Goal: Information Seeking & Learning: Get advice/opinions

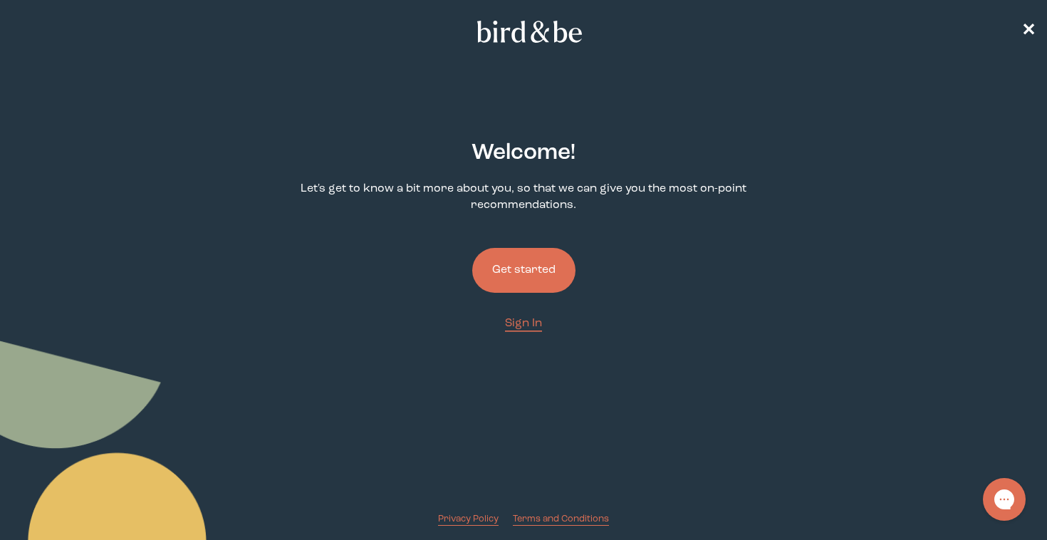
click at [526, 280] on button "Get started" at bounding box center [523, 270] width 103 height 45
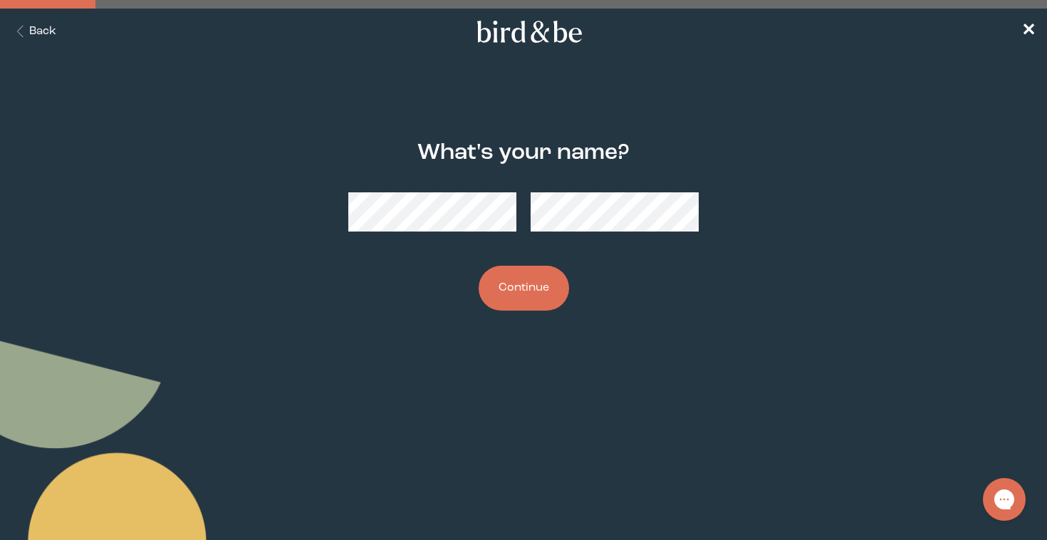
click at [493, 281] on button "Continue" at bounding box center [523, 288] width 90 height 45
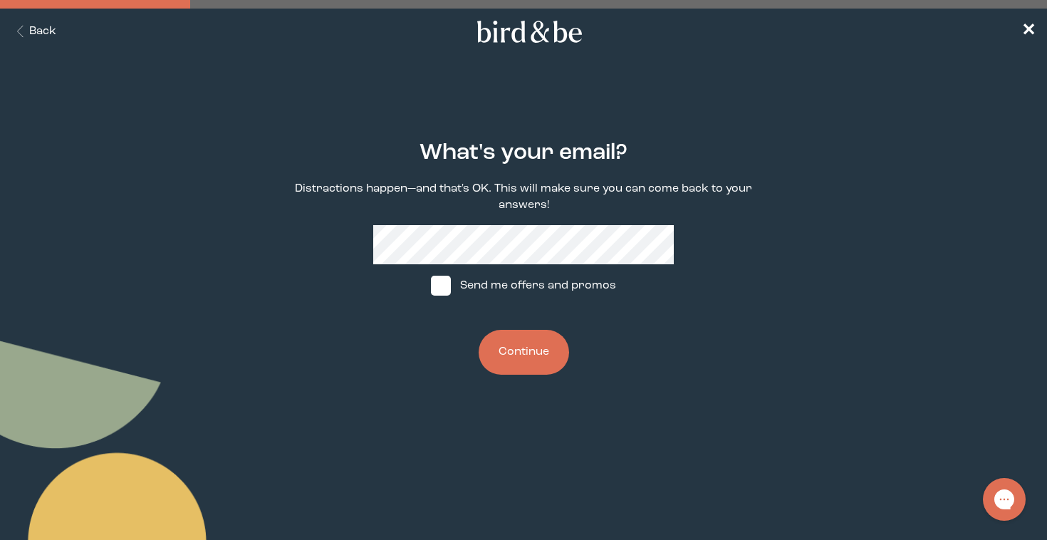
click at [543, 362] on button "Continue" at bounding box center [523, 352] width 90 height 45
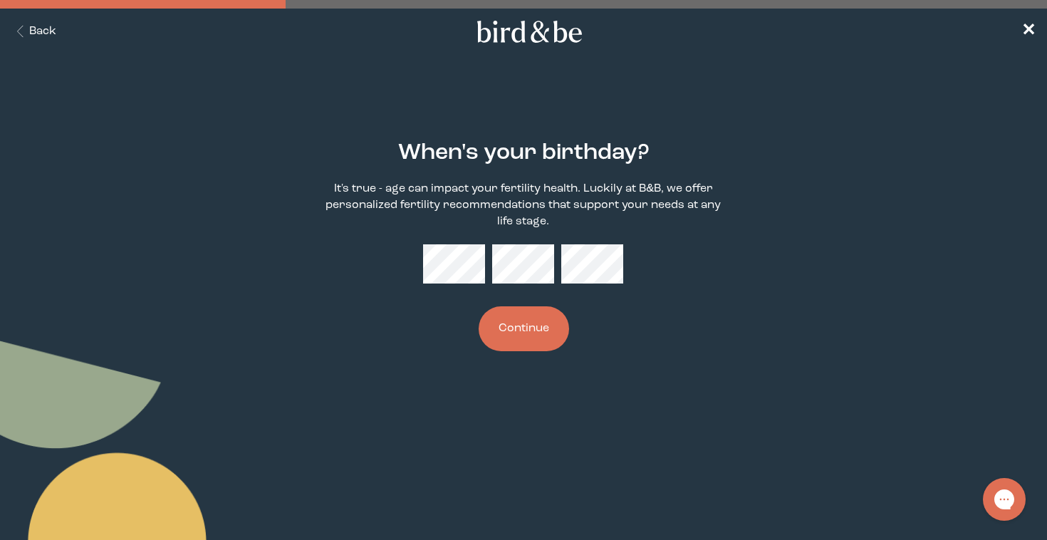
click at [503, 329] on button "Continue" at bounding box center [523, 328] width 90 height 45
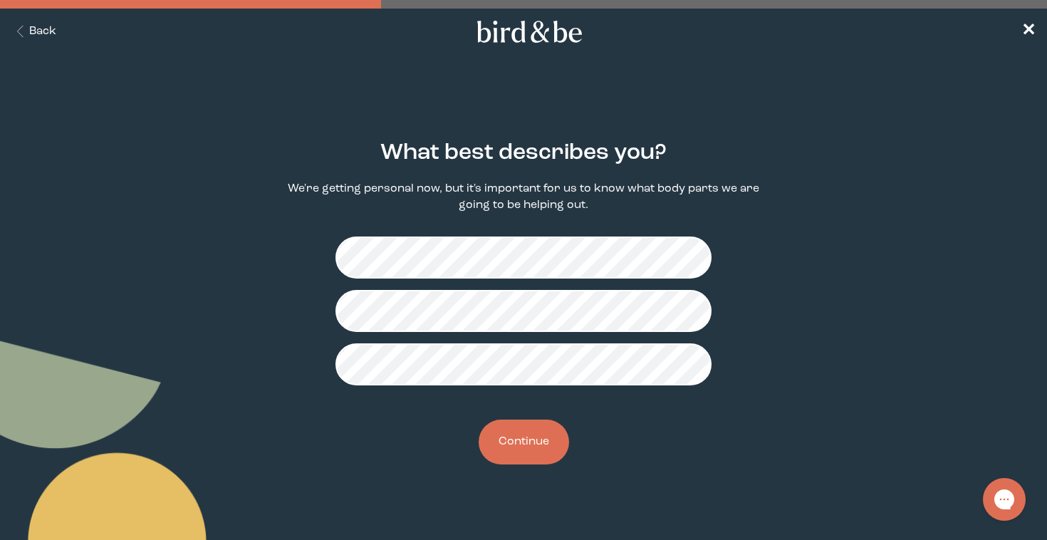
click at [532, 445] on button "Continue" at bounding box center [523, 441] width 90 height 45
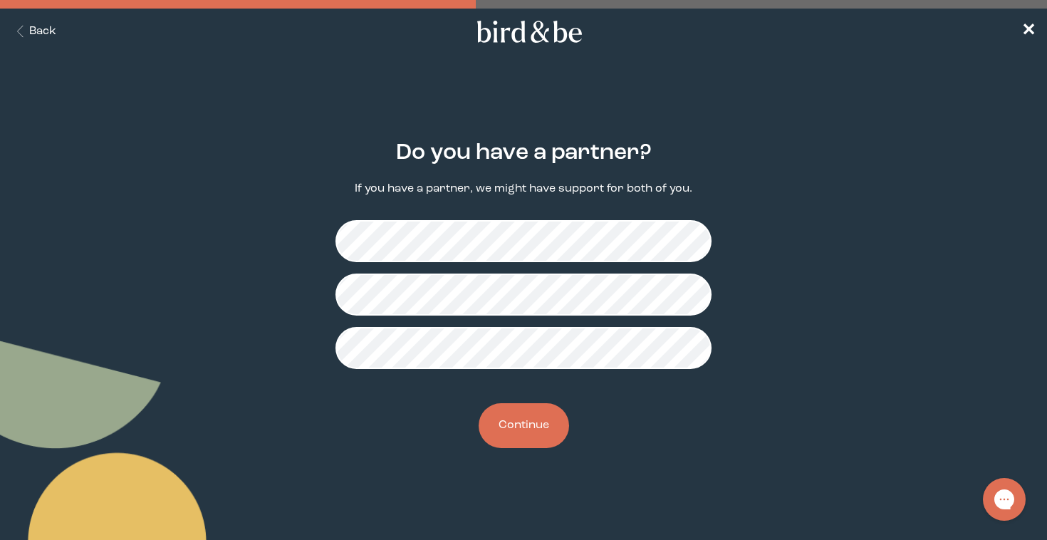
click at [530, 423] on button "Continue" at bounding box center [523, 425] width 90 height 45
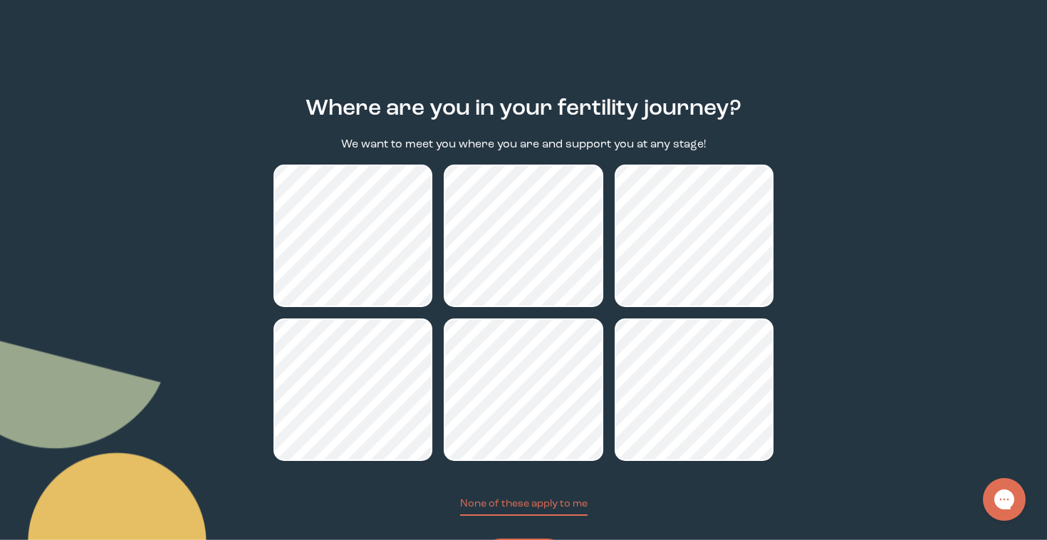
scroll to position [122, 0]
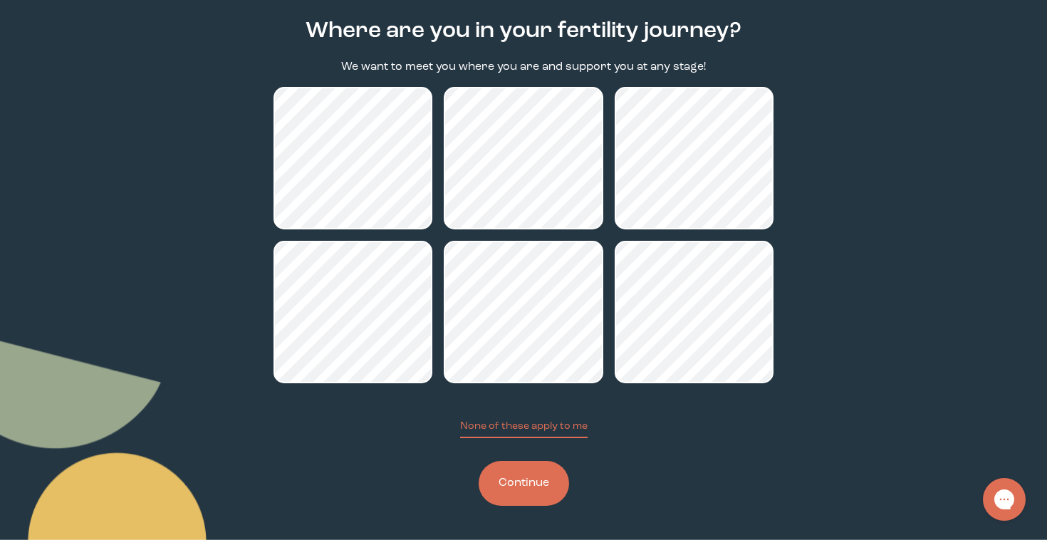
click at [548, 470] on button "Continue" at bounding box center [523, 483] width 90 height 45
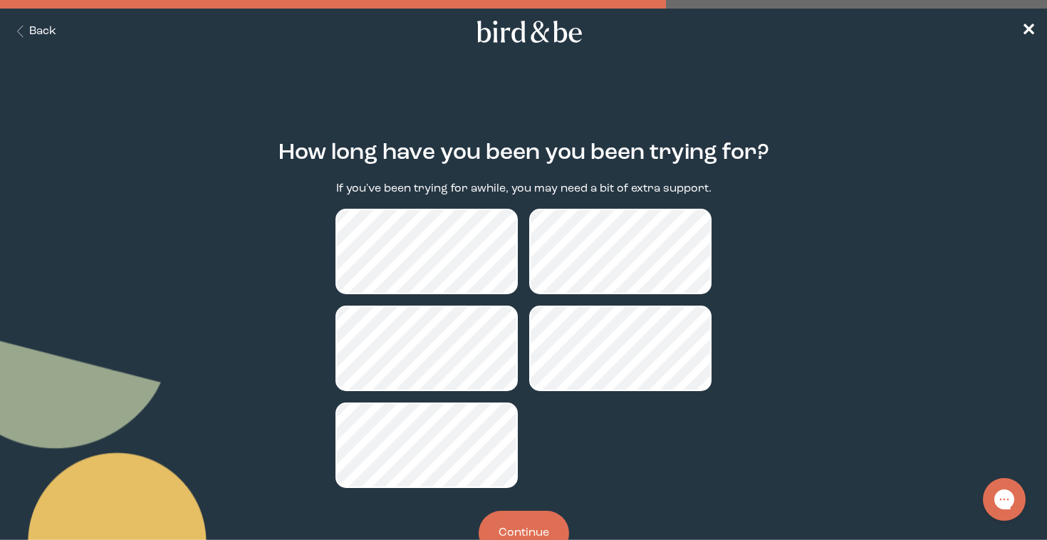
scroll to position [50, 0]
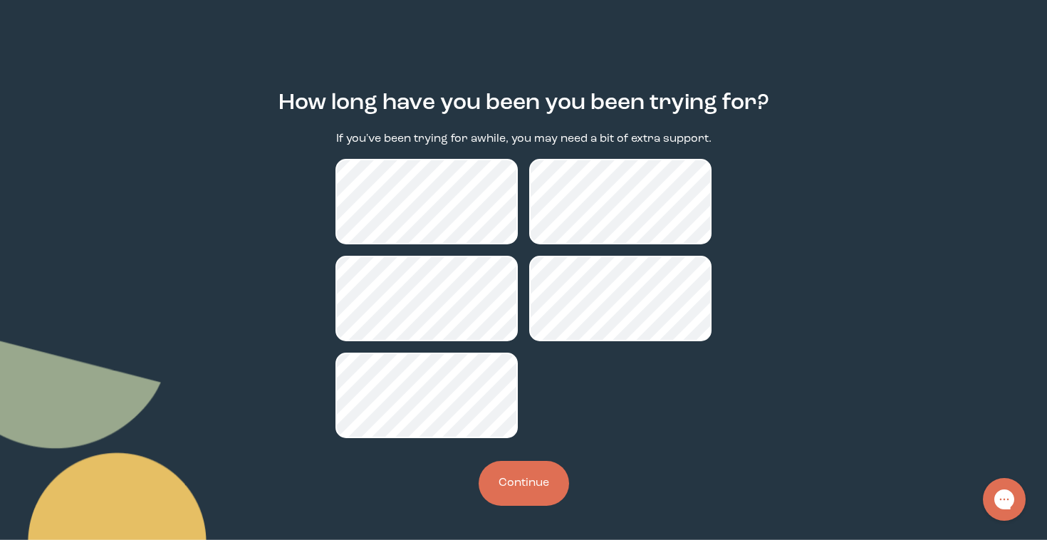
click at [544, 490] on button "Continue" at bounding box center [523, 483] width 90 height 45
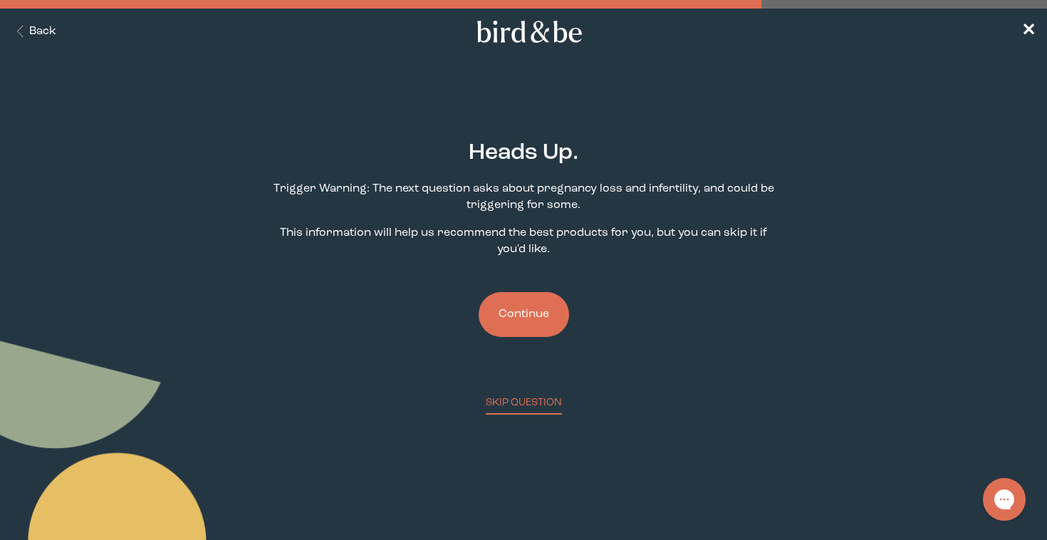
click at [525, 324] on button "Continue" at bounding box center [523, 314] width 90 height 45
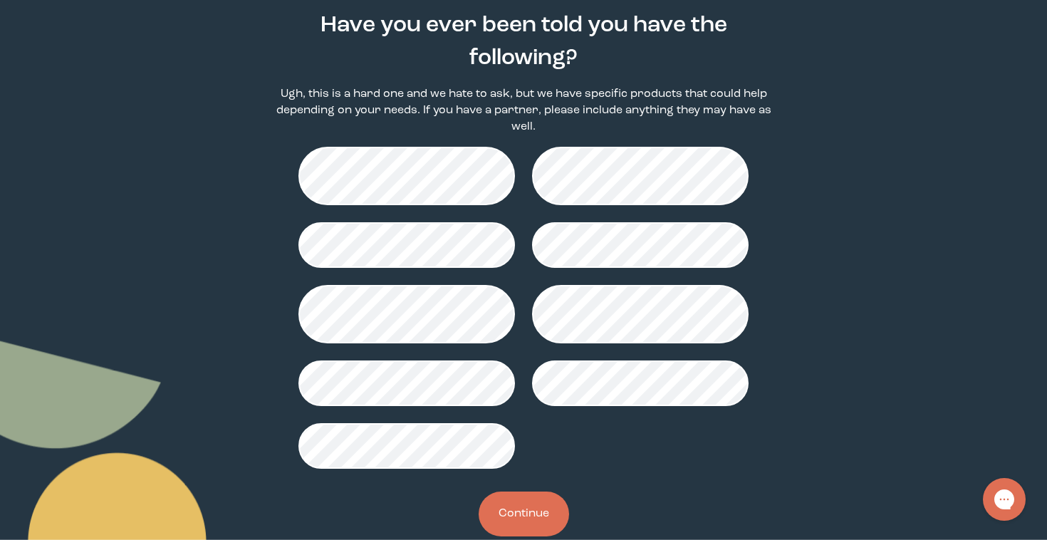
scroll to position [132, 0]
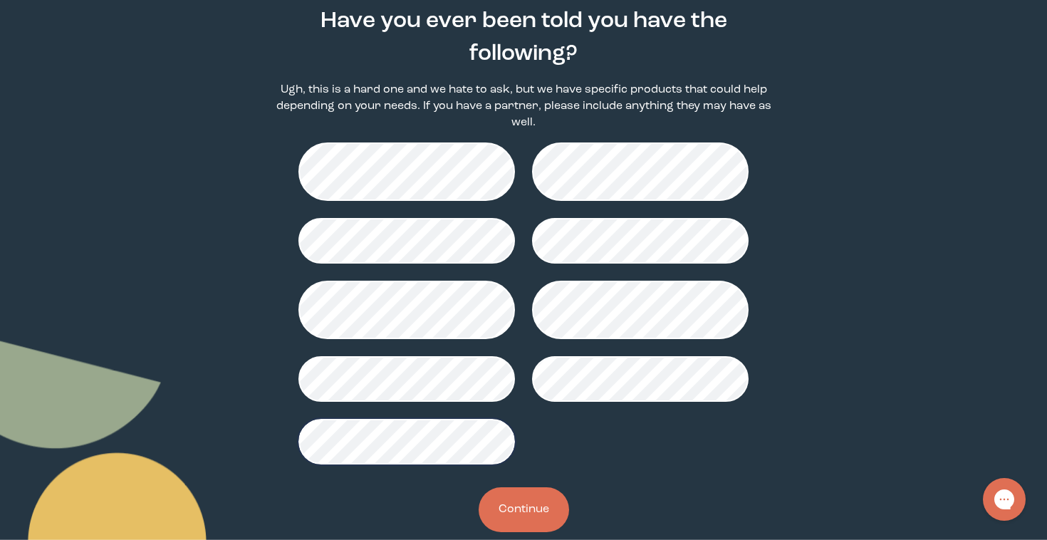
click at [512, 503] on button "Continue" at bounding box center [523, 509] width 90 height 45
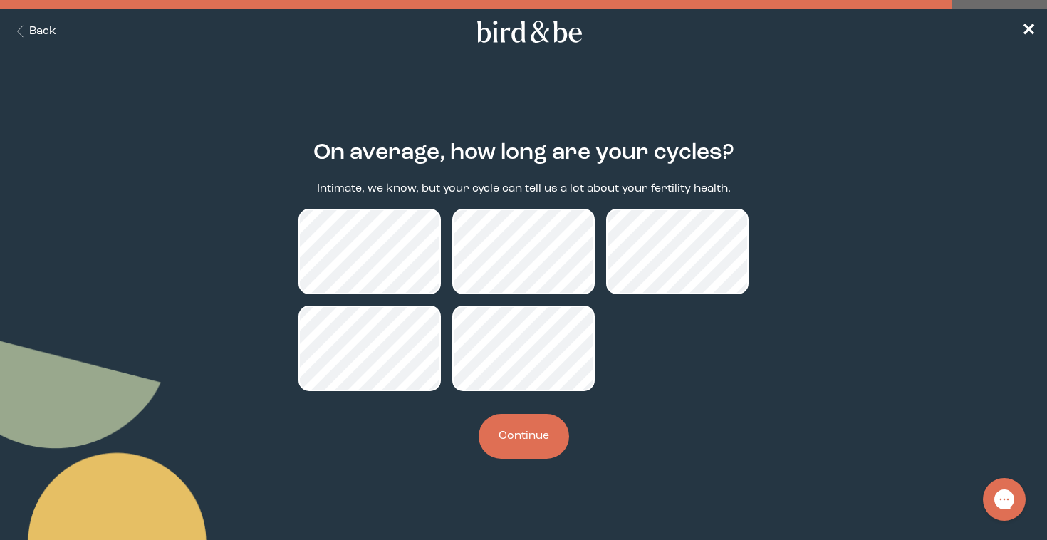
click at [515, 446] on button "Continue" at bounding box center [523, 436] width 90 height 45
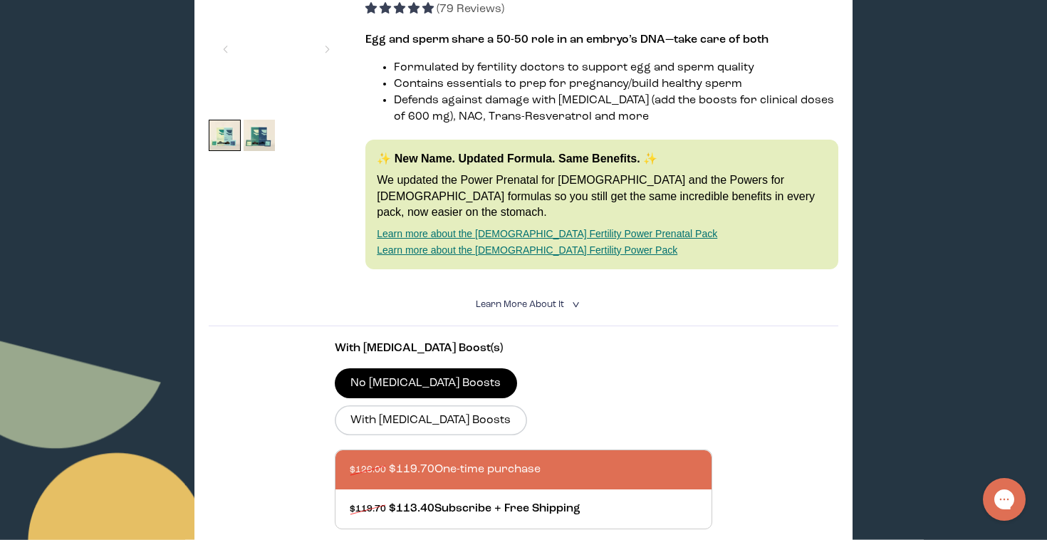
scroll to position [338, 0]
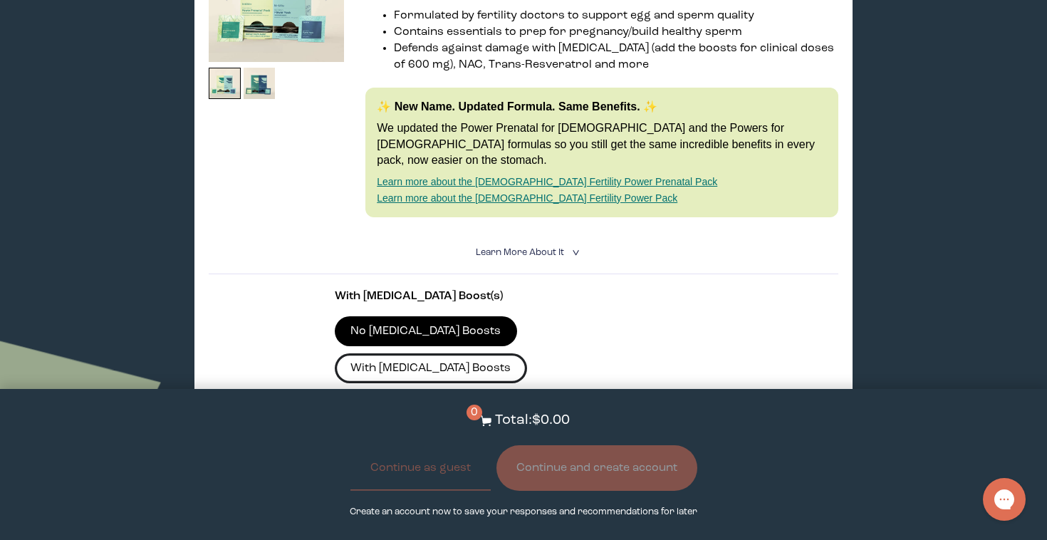
click at [498, 353] on label "With [MEDICAL_DATA] Boosts" at bounding box center [431, 368] width 192 height 30
click at [0, 0] on input "With [MEDICAL_DATA] Boosts" at bounding box center [0, 0] width 0 height 0
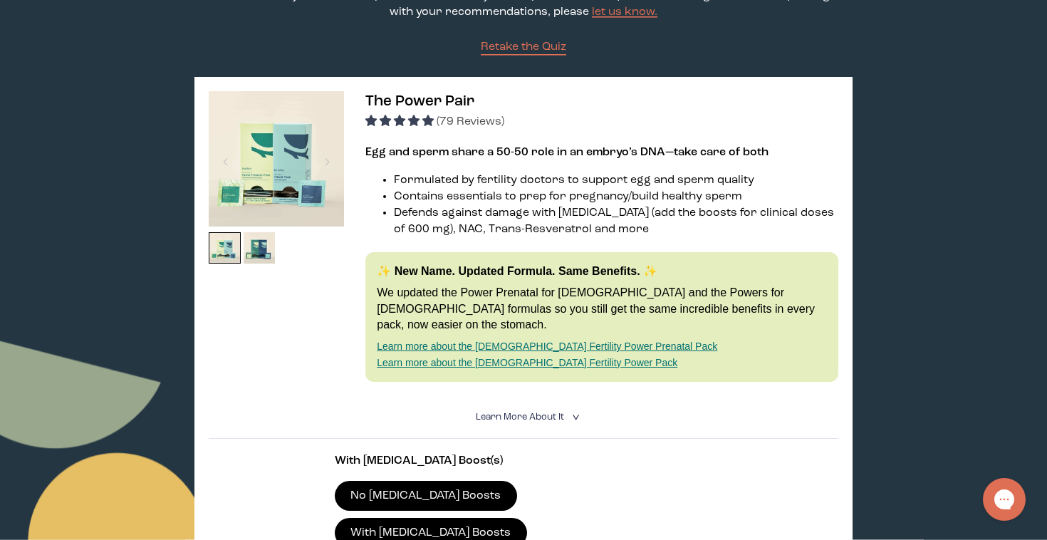
scroll to position [181, 0]
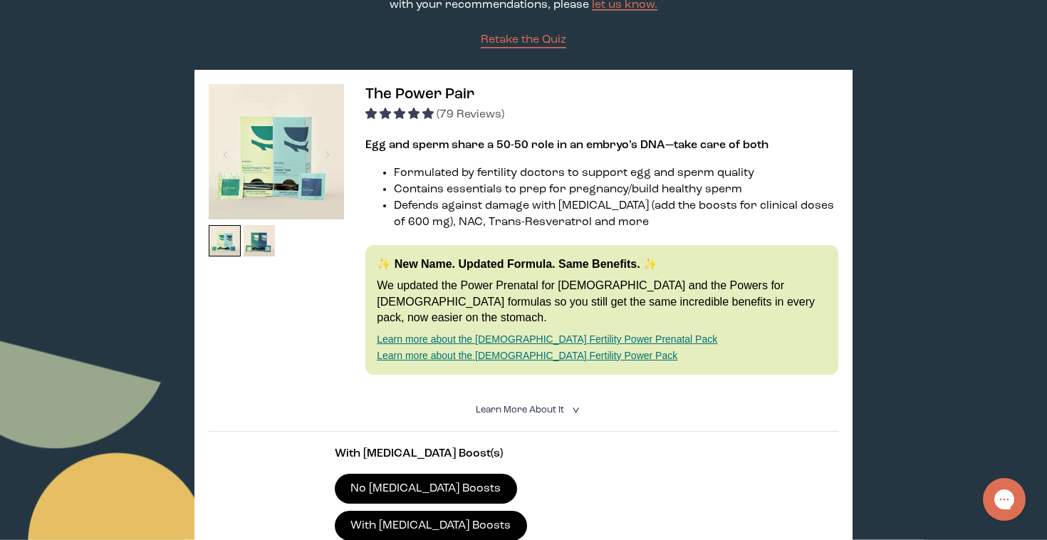
click at [502, 350] on link "Learn more about the [DEMOGRAPHIC_DATA] Fertility Power Pack" at bounding box center [527, 355] width 300 height 11
